Goal: Entertainment & Leisure: Consume media (video, audio)

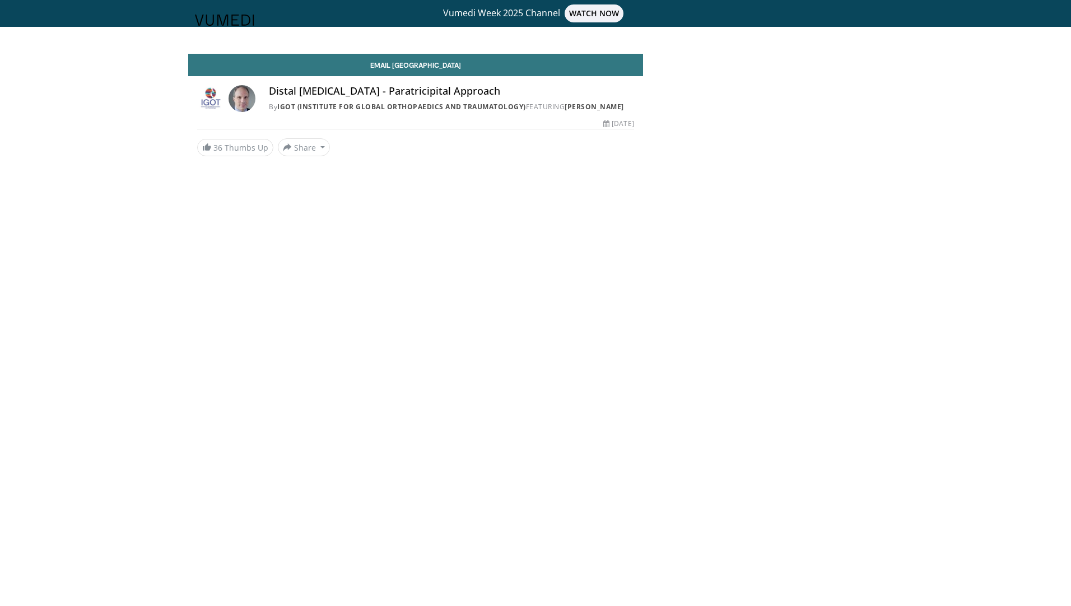
click at [340, 94] on h4 "Distal [MEDICAL_DATA] - Paratricipital Approach" at bounding box center [451, 91] width 365 height 12
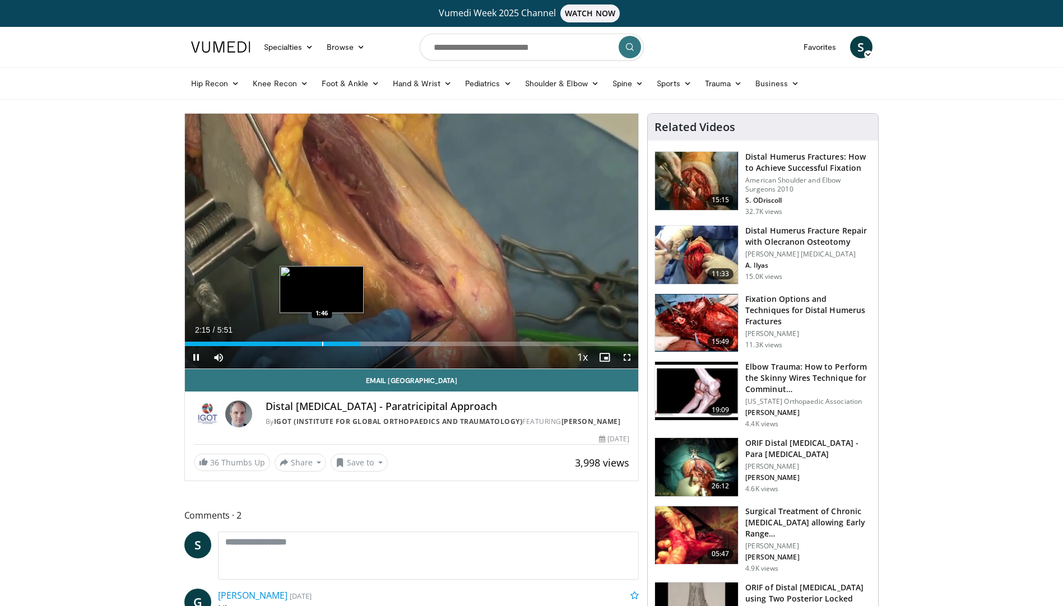
click at [322, 342] on div "Progress Bar" at bounding box center [322, 344] width 1 height 4
click at [301, 339] on div "Loaded : 56.45% 1:43 1:32" at bounding box center [412, 341] width 454 height 11
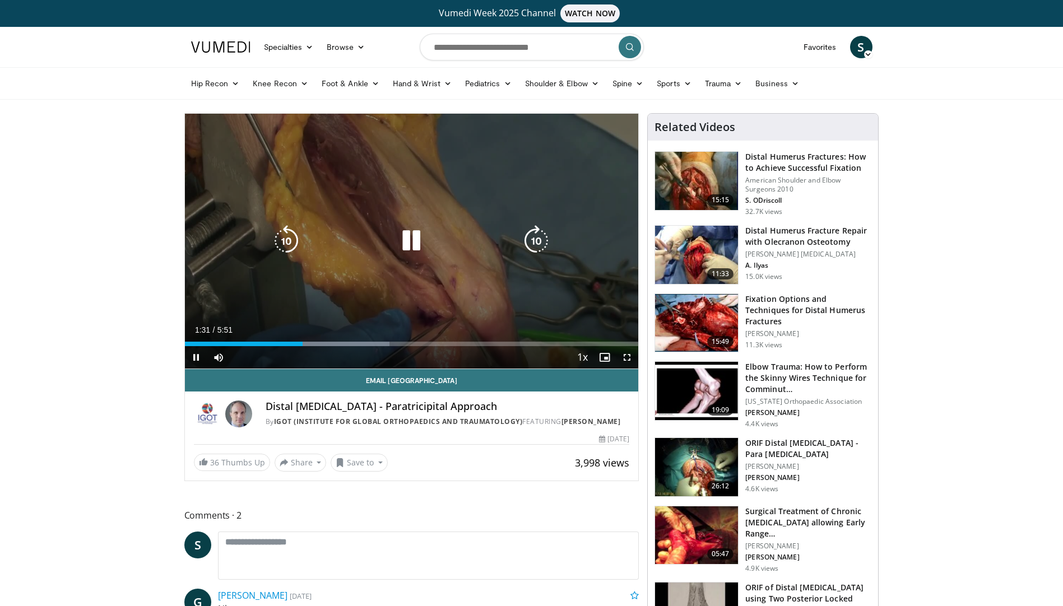
click at [413, 243] on icon "Video Player" at bounding box center [411, 240] width 31 height 31
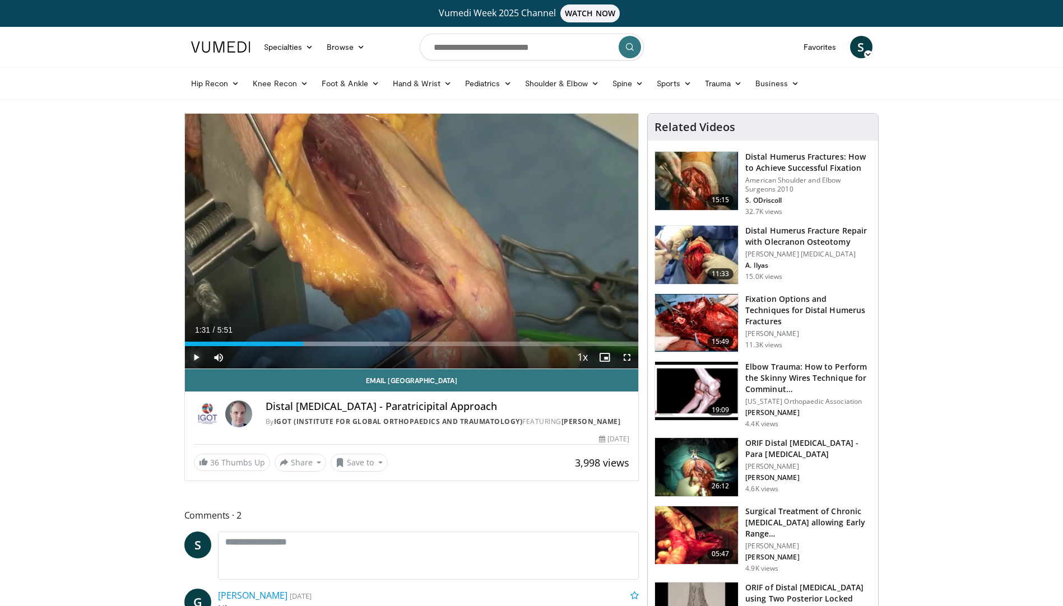
click at [194, 358] on span "Video Player" at bounding box center [196, 357] width 22 height 22
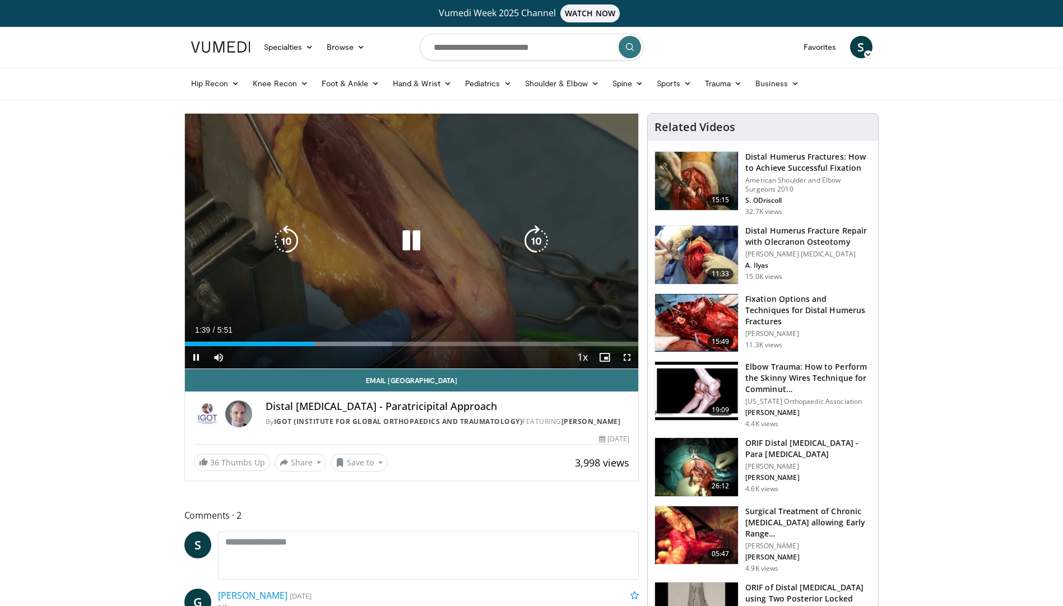
click at [403, 236] on icon "Video Player" at bounding box center [411, 240] width 31 height 31
click at [407, 241] on icon "Video Player" at bounding box center [411, 240] width 31 height 31
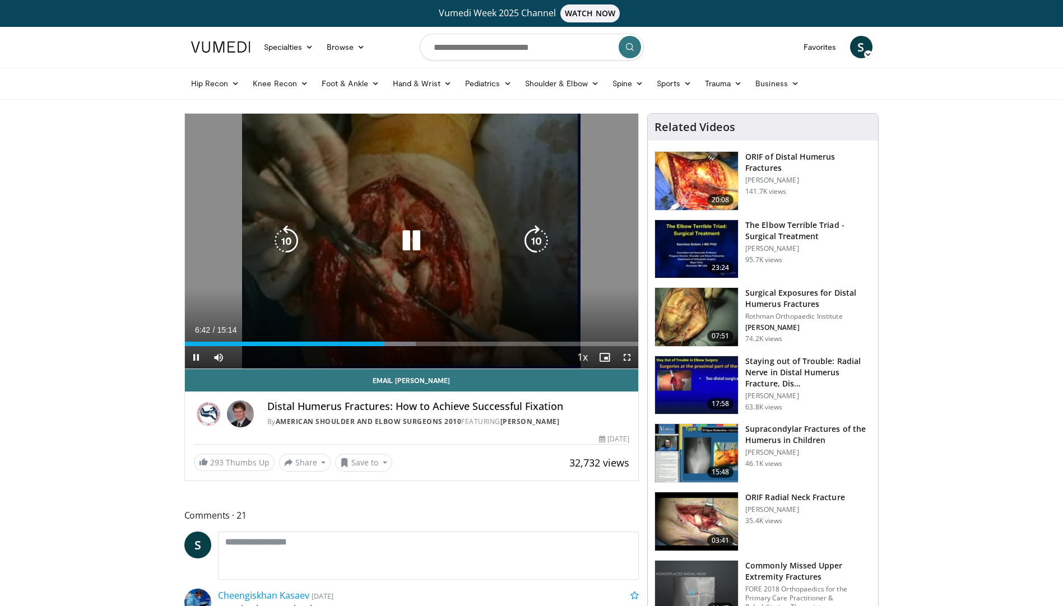
click at [291, 239] on icon "Video Player" at bounding box center [286, 240] width 31 height 31
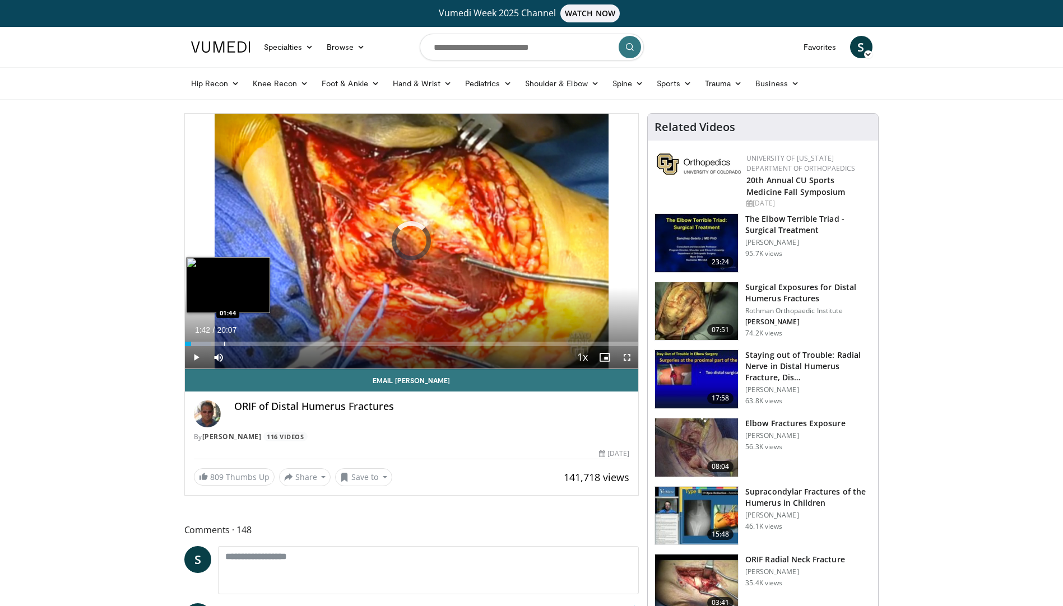
click at [224, 343] on div "Progress Bar" at bounding box center [224, 344] width 1 height 4
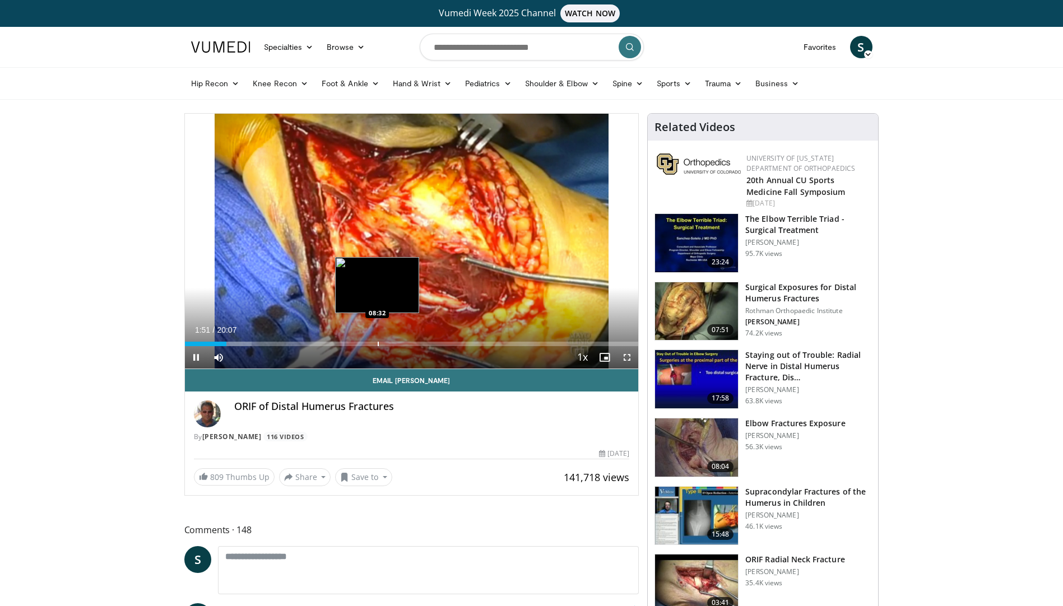
click at [377, 339] on div "Loaded : 14.78% 01:51 08:32" at bounding box center [412, 341] width 454 height 11
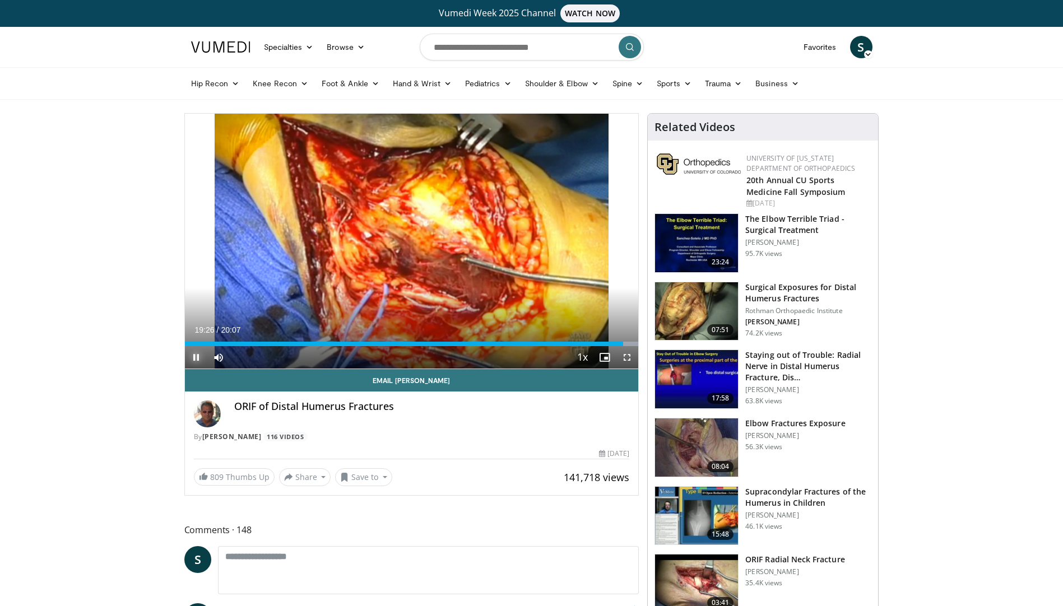
click at [193, 356] on span "Video Player" at bounding box center [196, 357] width 22 height 22
